Goal: Transaction & Acquisition: Purchase product/service

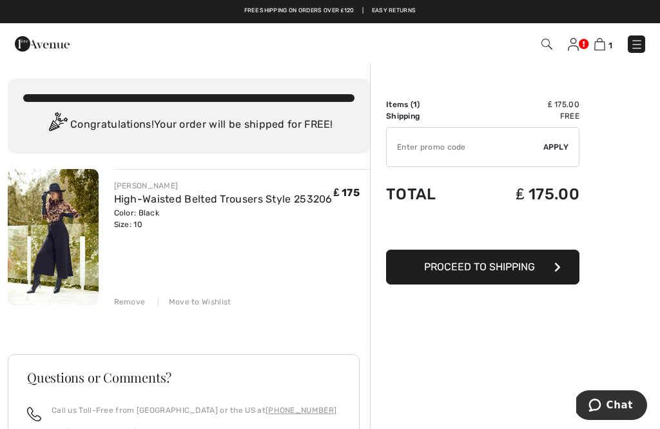
click at [548, 45] on img at bounding box center [546, 44] width 11 height 11
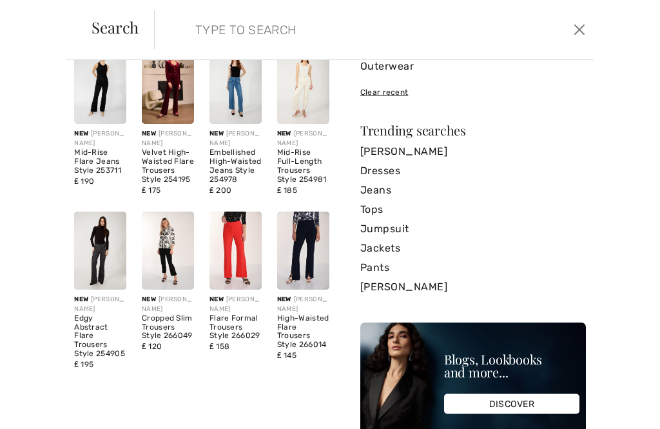
scroll to position [68, 0]
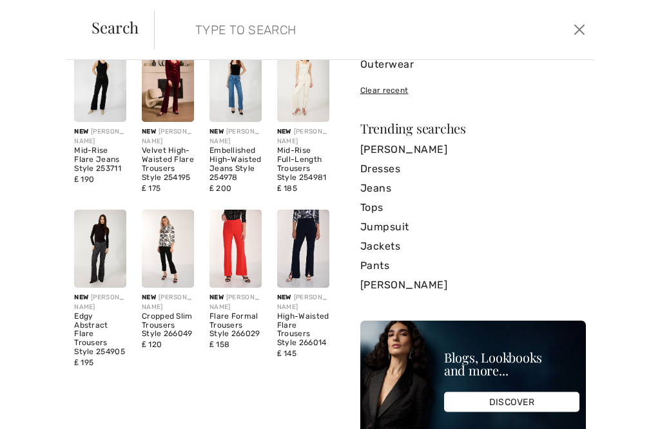
click at [383, 206] on link "Tops" at bounding box center [473, 207] width 226 height 19
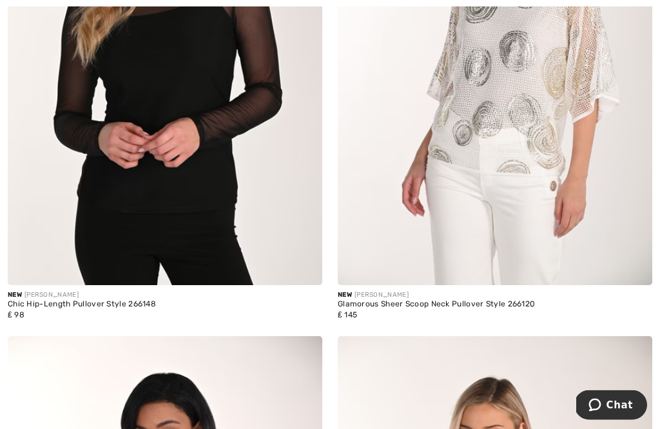
scroll to position [2478, 0]
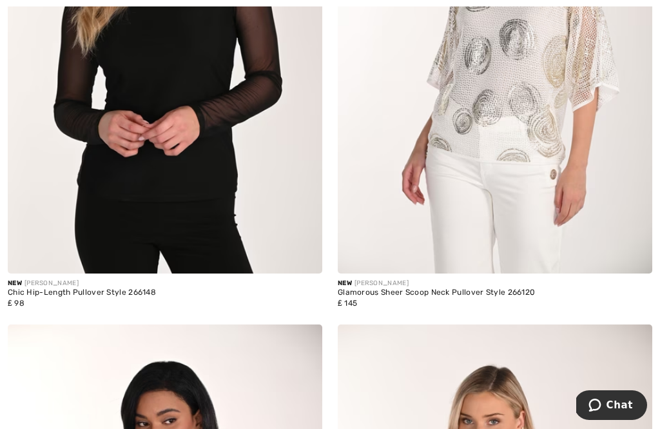
click at [209, 173] on img at bounding box center [165, 37] width 315 height 472
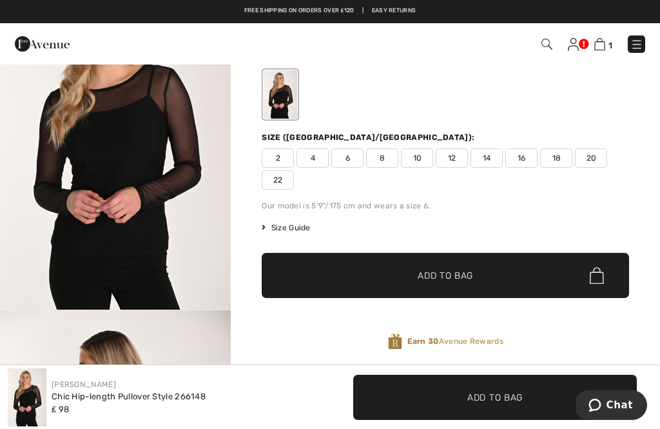
scroll to position [99, 0]
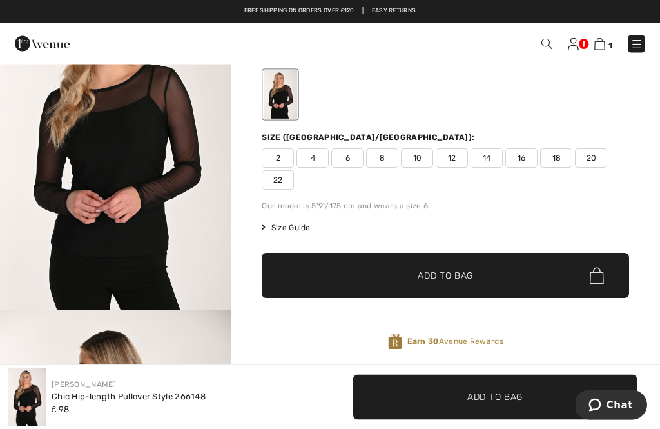
click at [458, 164] on span "12" at bounding box center [452, 158] width 32 height 19
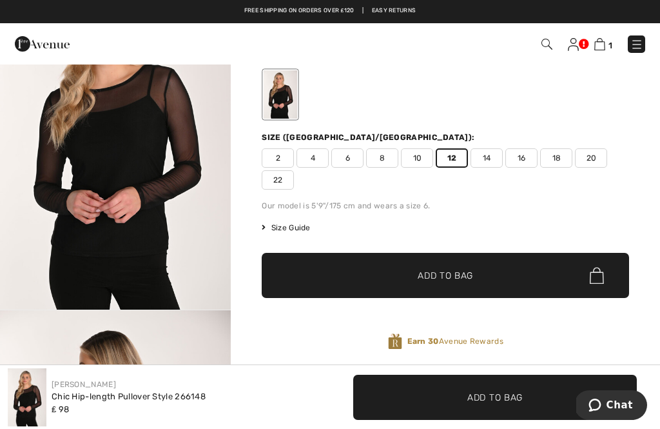
click at [468, 275] on span "Add to Bag" at bounding box center [445, 276] width 55 height 14
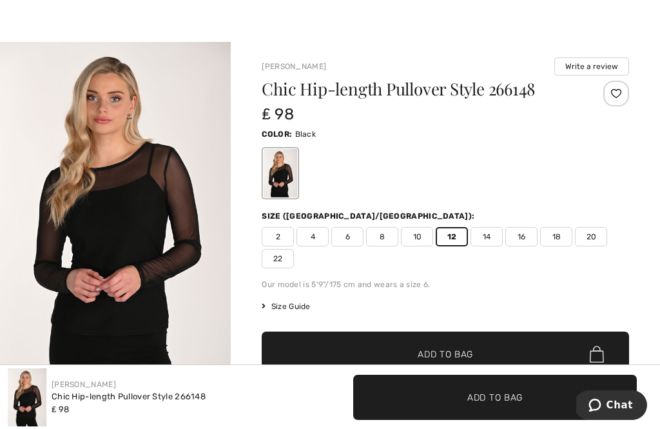
scroll to position [24, 0]
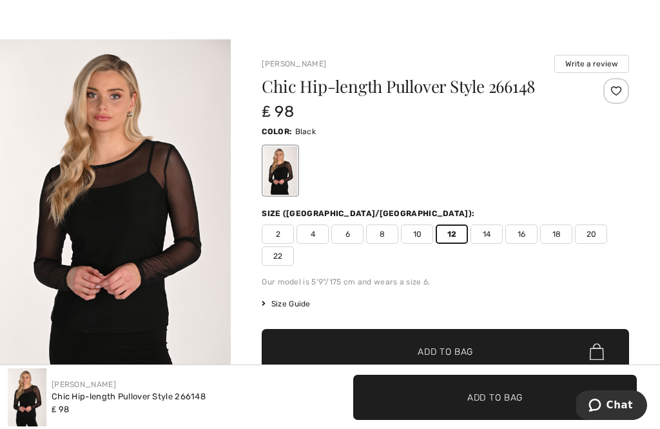
click at [286, 307] on span "Size Guide" at bounding box center [286, 304] width 48 height 12
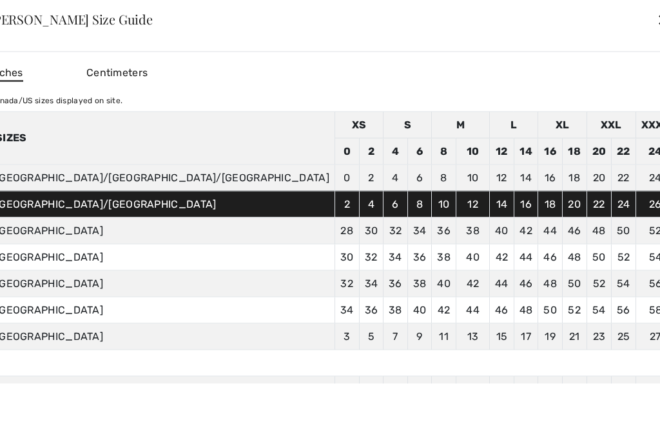
click at [657, 17] on div "✕" at bounding box center [664, 19] width 14 height 27
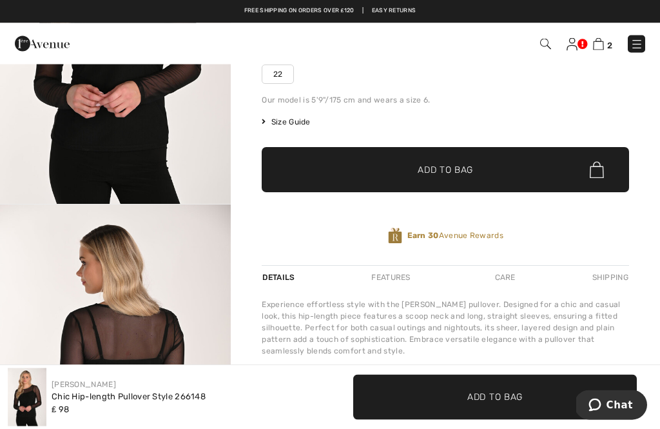
scroll to position [0, 0]
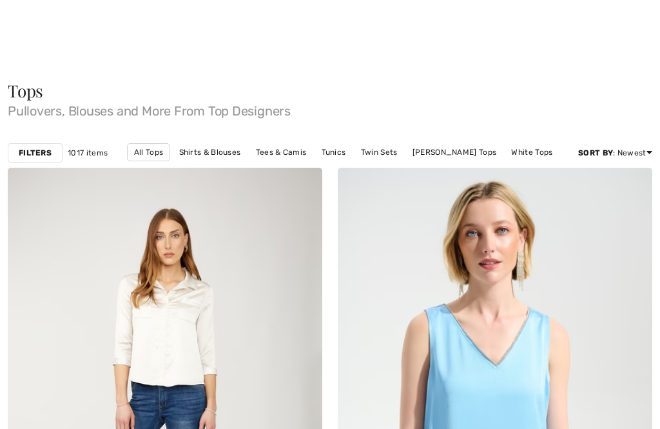
scroll to position [2519, 0]
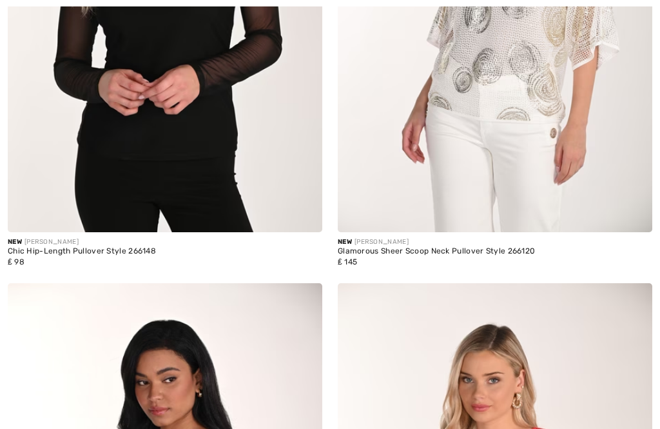
checkbox input "true"
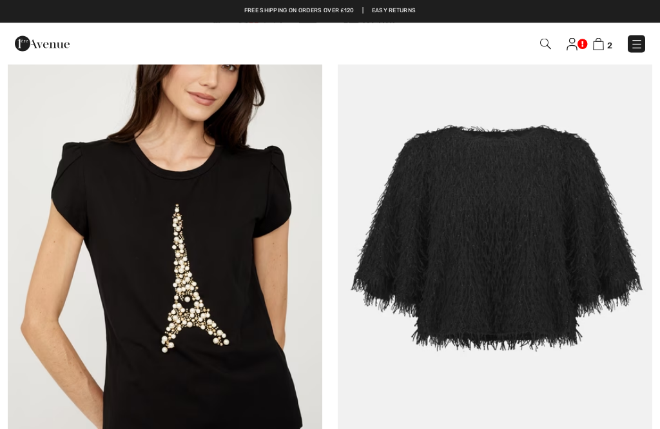
scroll to position [3959, 0]
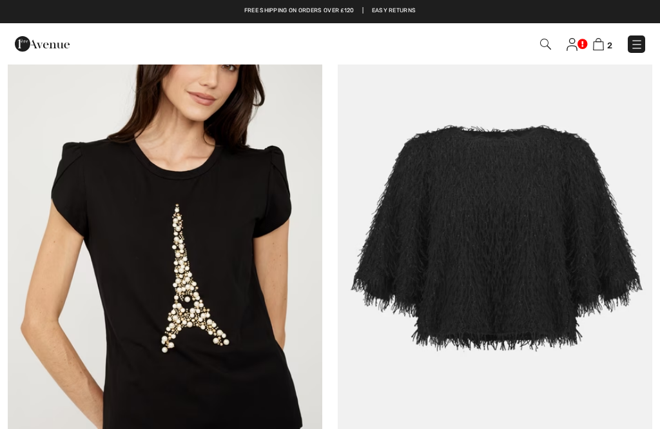
click at [478, 245] on img at bounding box center [495, 251] width 315 height 472
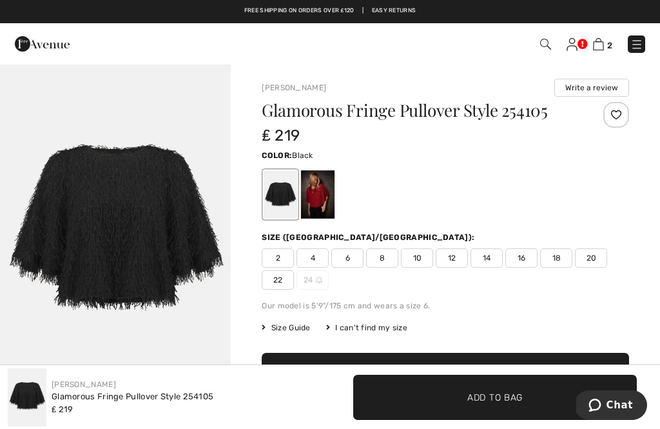
click at [322, 198] on div at bounding box center [318, 194] width 34 height 48
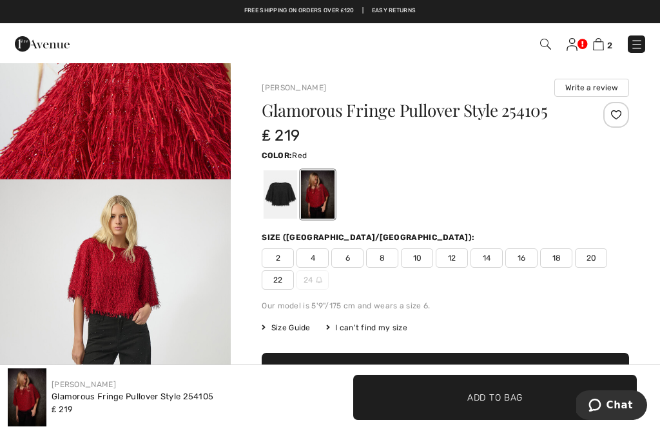
scroll to position [1263, 0]
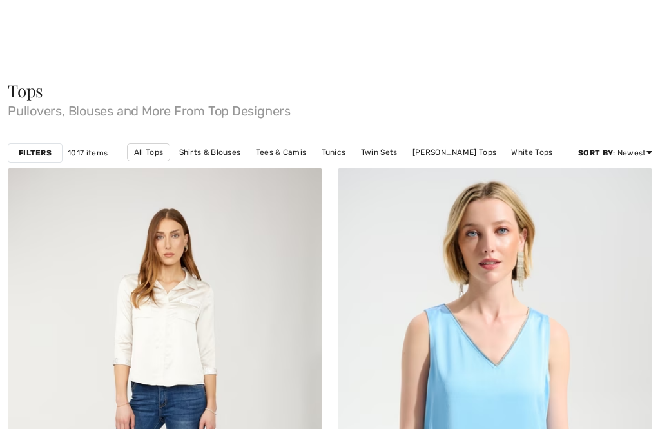
scroll to position [3959, 0]
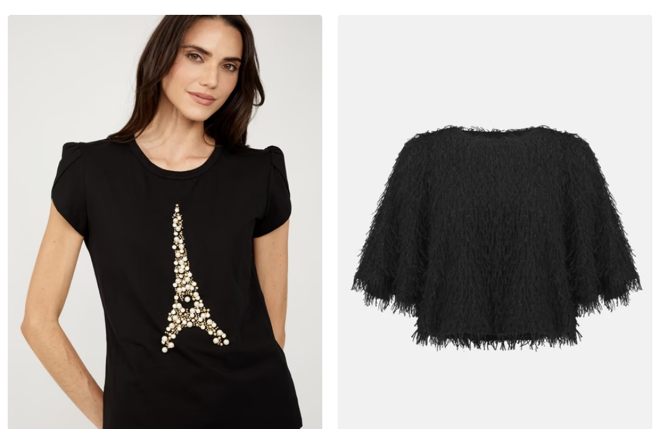
checkbox input "true"
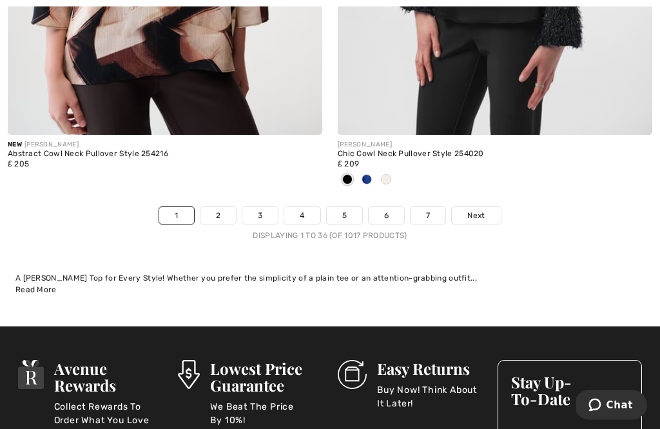
scroll to position [9728, 0]
click at [480, 209] on span "Next" at bounding box center [475, 215] width 17 height 12
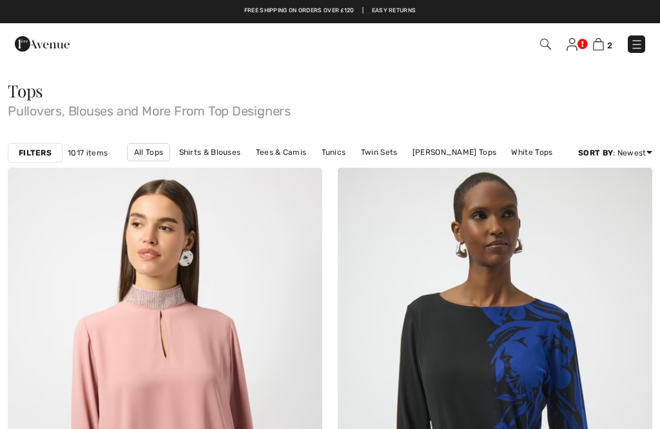
checkbox input "true"
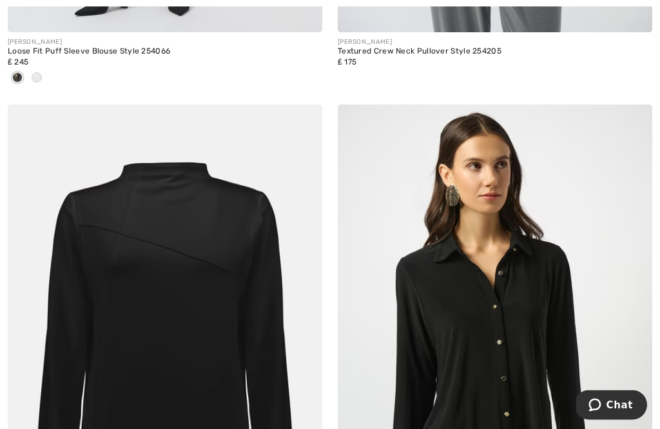
scroll to position [8326, 0]
